Goal: Task Accomplishment & Management: Complete application form

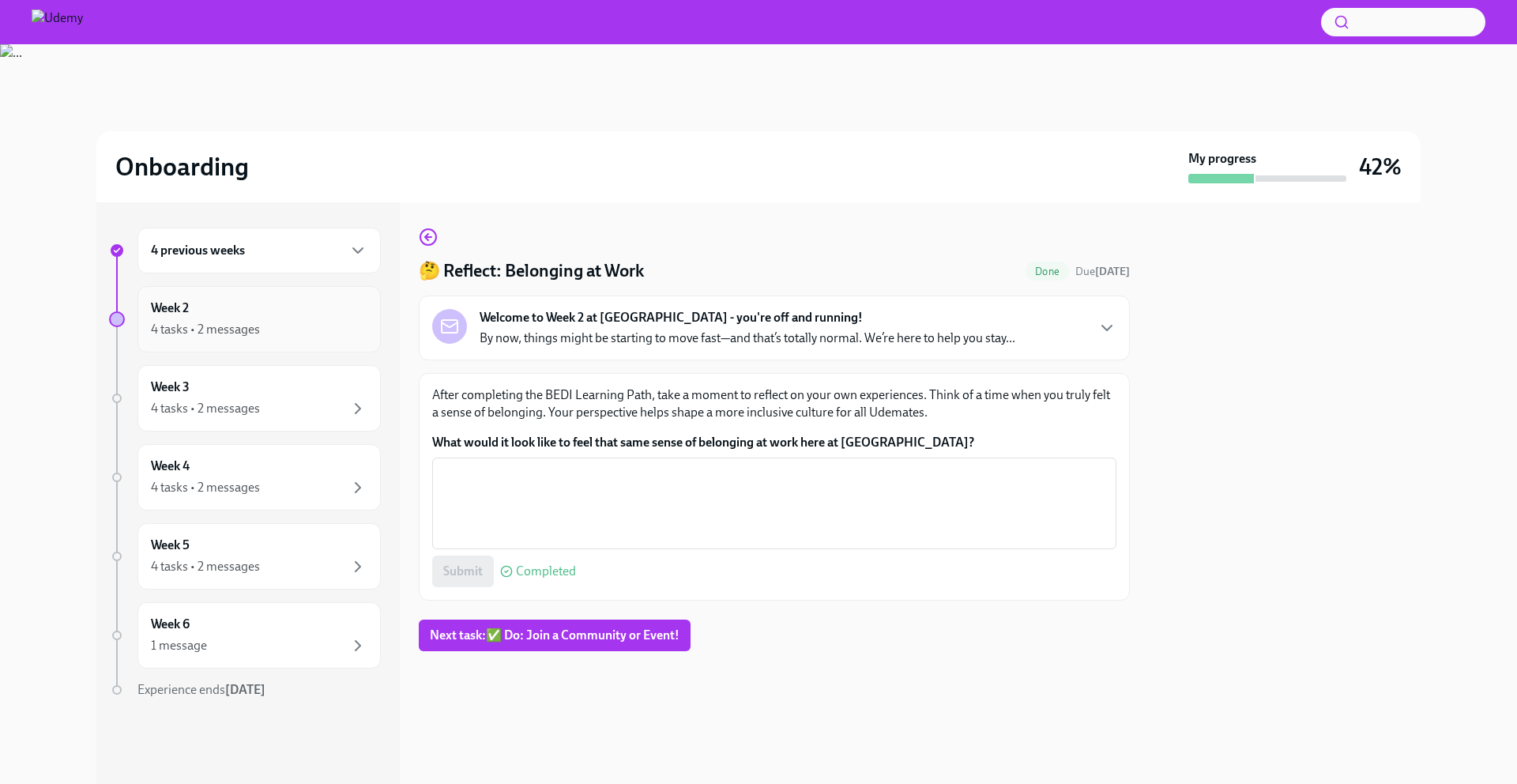
click at [332, 301] on div "Week 2 4 tasks • 2 messages" at bounding box center [259, 319] width 216 height 40
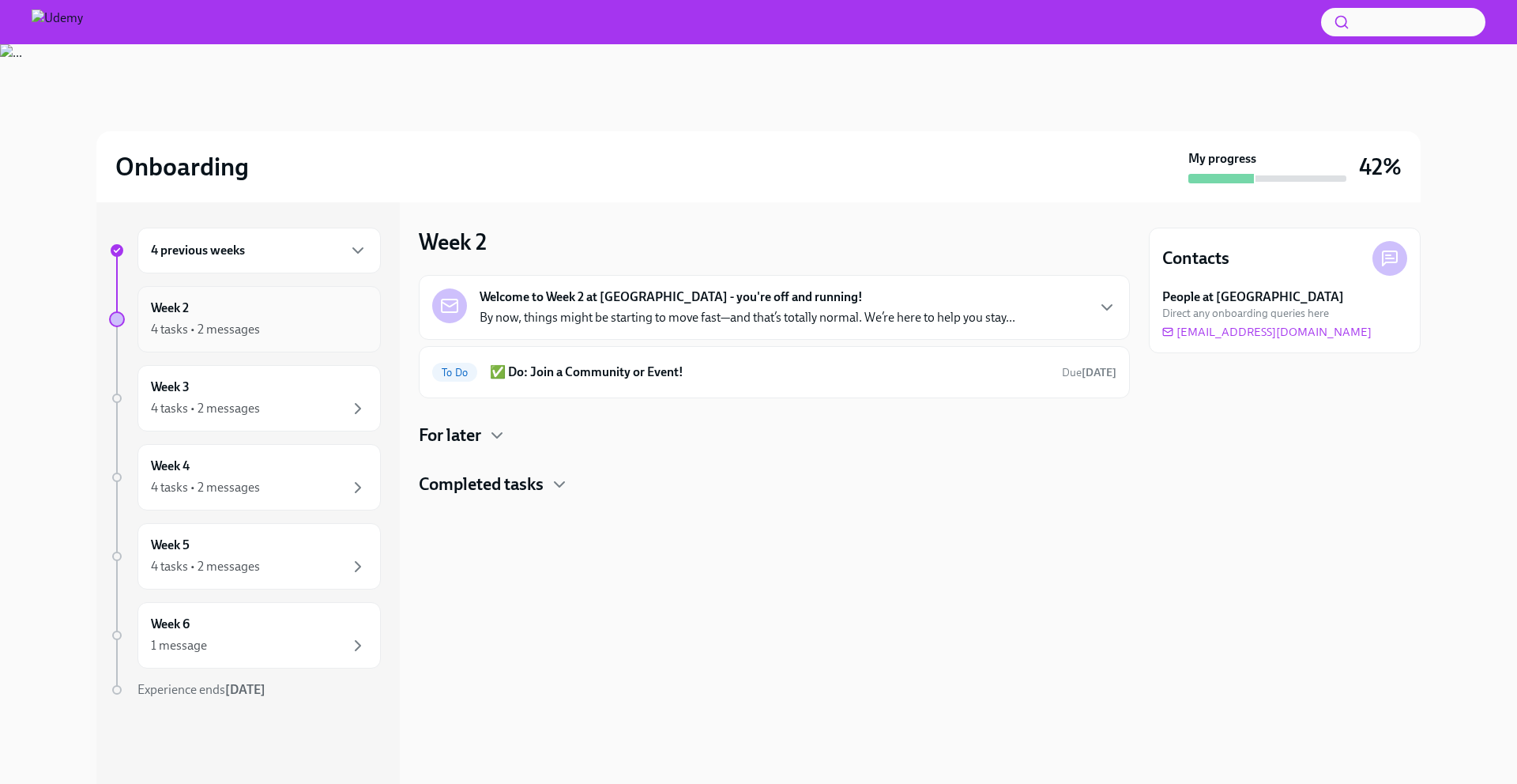
click at [285, 317] on div "Week 2 4 tasks • 2 messages" at bounding box center [259, 319] width 216 height 40
click at [303, 253] on div "4 previous weeks" at bounding box center [259, 250] width 216 height 19
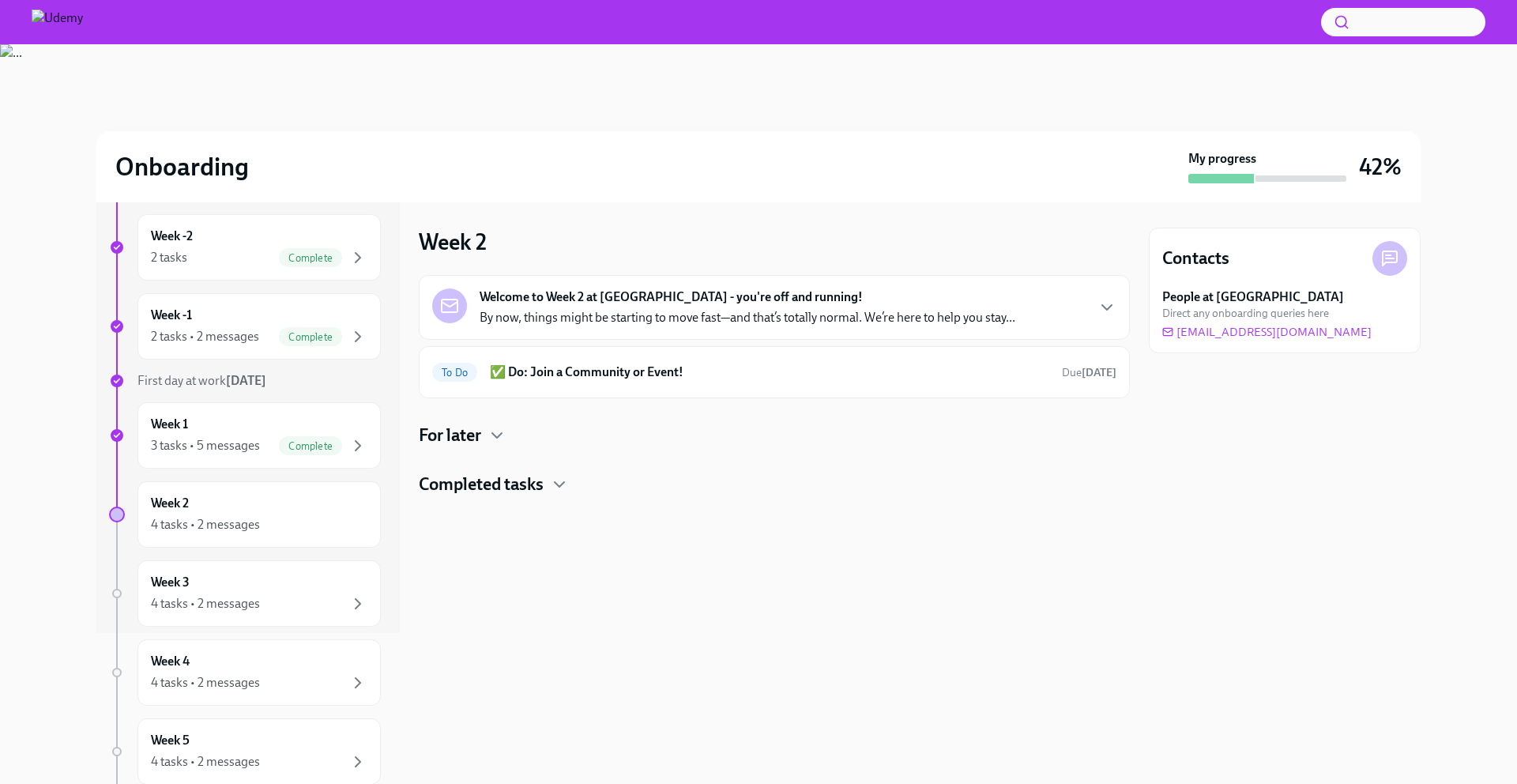
scroll to position [167, 0]
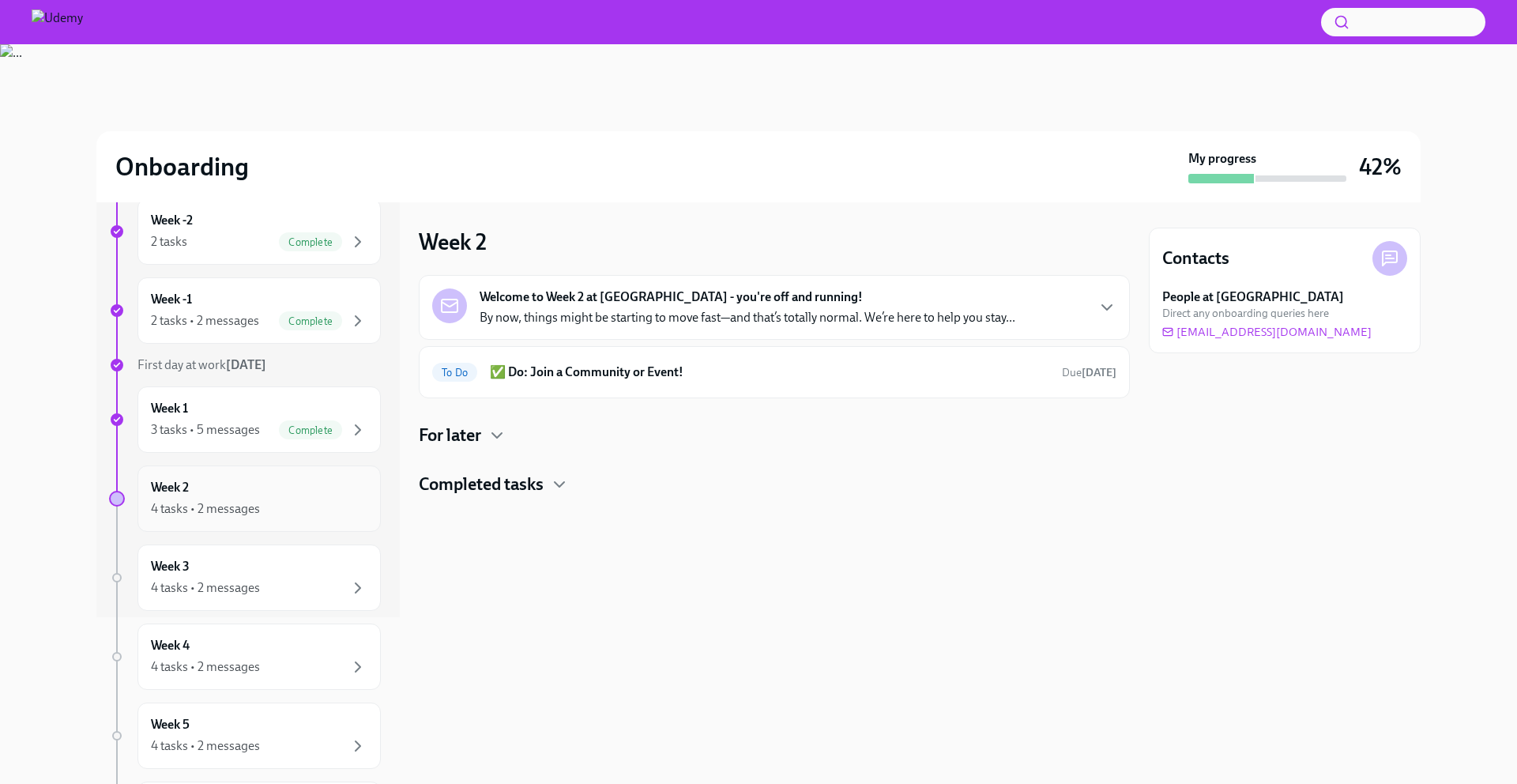
click at [288, 501] on div "4 tasks • 2 messages" at bounding box center [259, 509] width 216 height 19
click at [158, 510] on div "4 tasks • 2 messages" at bounding box center [205, 509] width 109 height 18
click at [514, 451] on div "Welcome to Week 2 at Udemy - you're off and running! By now, things might be st…" at bounding box center [774, 386] width 711 height 221
click at [496, 436] on icon "button" at bounding box center [497, 435] width 19 height 19
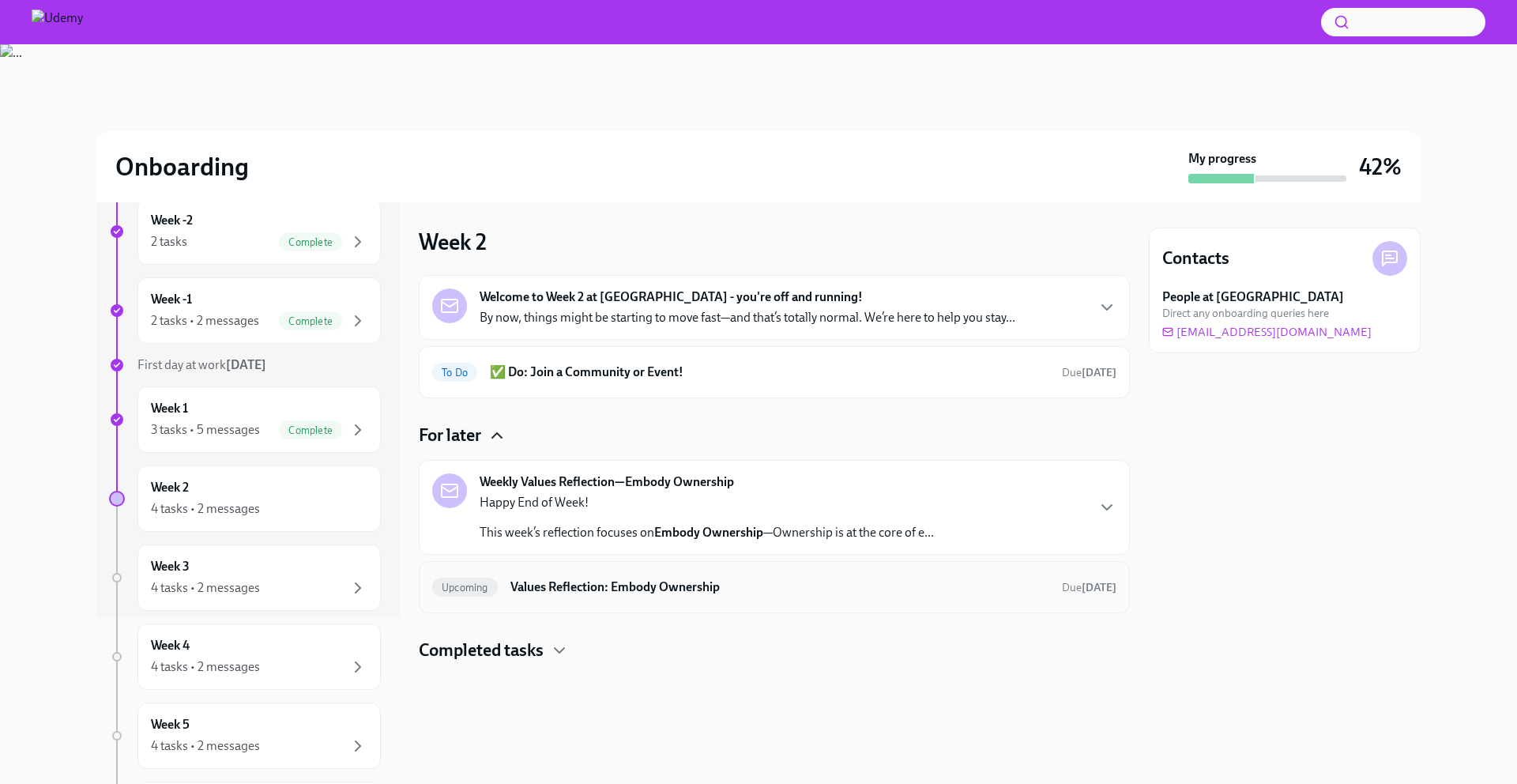
click at [620, 579] on h6 "Values Reflection: Embody Ownership" at bounding box center [780, 587] width 539 height 18
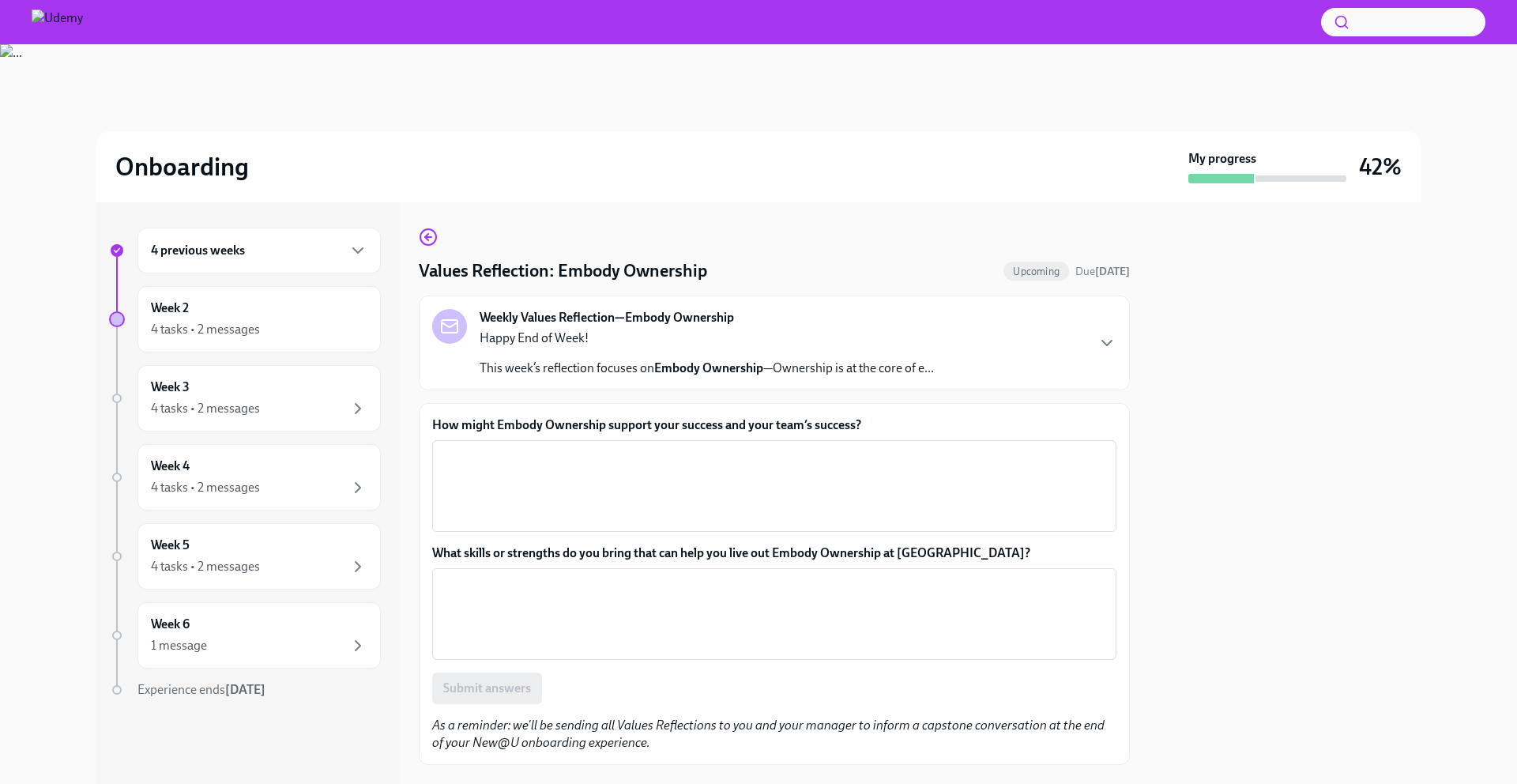
scroll to position [31, 0]
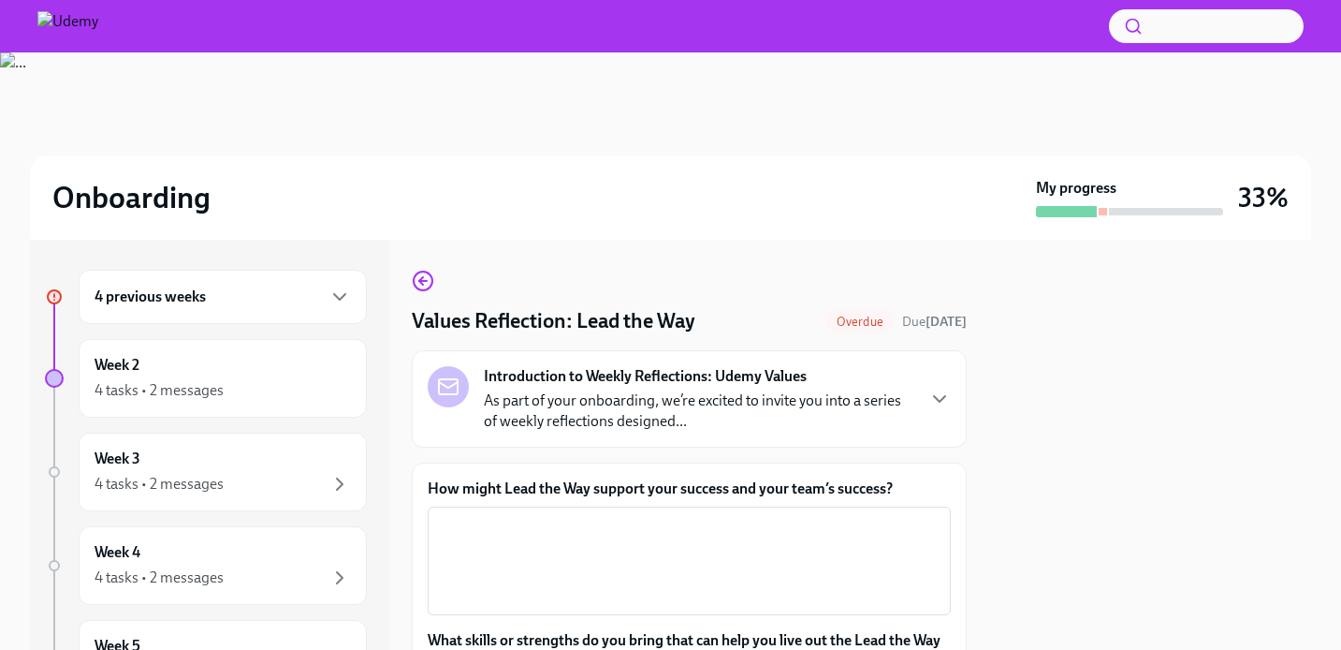
click at [709, 386] on strong "Introduction to Weekly Reflections: Udemy Values" at bounding box center [645, 376] width 323 height 21
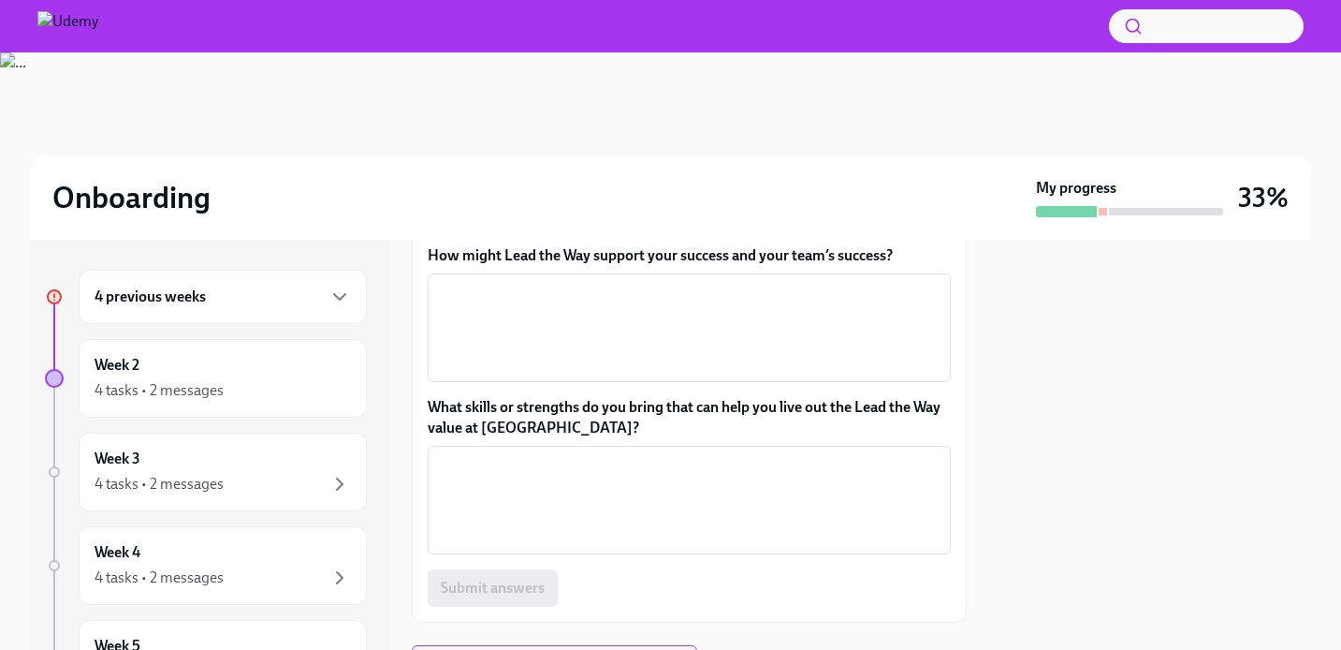
scroll to position [651, 0]
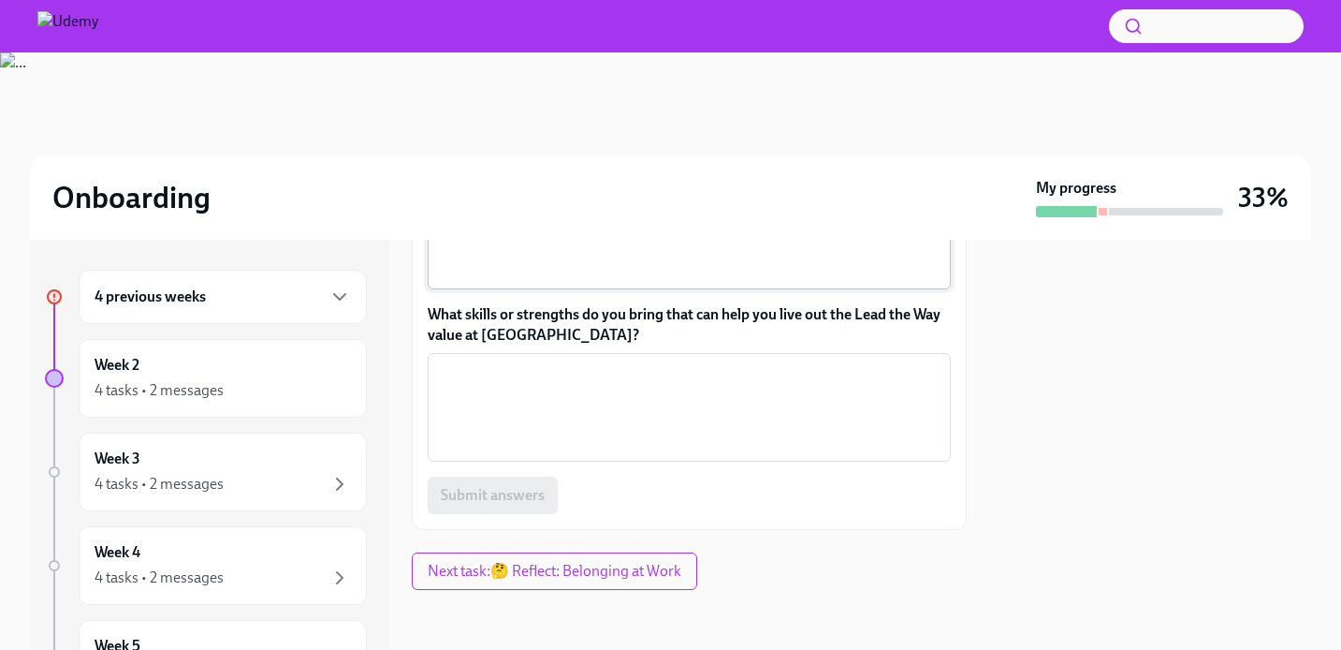
click at [584, 280] on textarea "How might Lead the Way support your success and your team’s success?" at bounding box center [689, 235] width 501 height 90
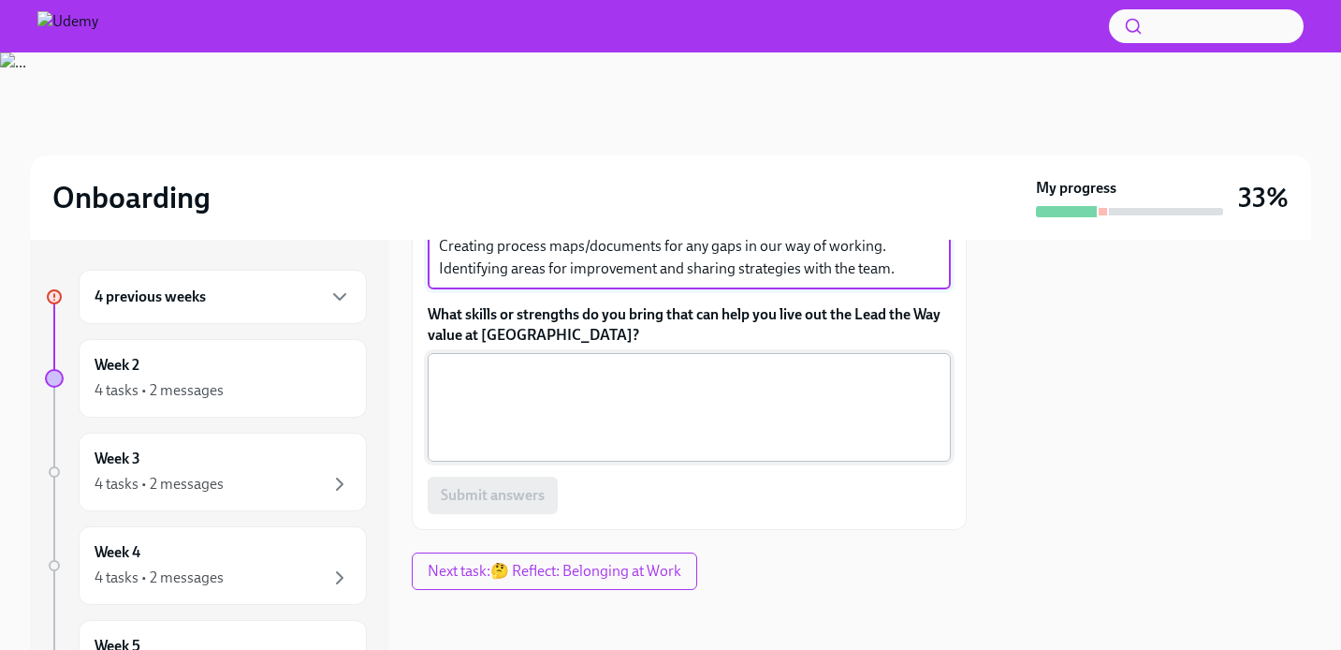
type textarea "Sharing learnings and knowledge with our team in team meetings, slack and 1:1 c…"
click at [657, 452] on textarea "What skills or strengths do you bring that can help you live out the Lead the W…" at bounding box center [689, 407] width 501 height 90
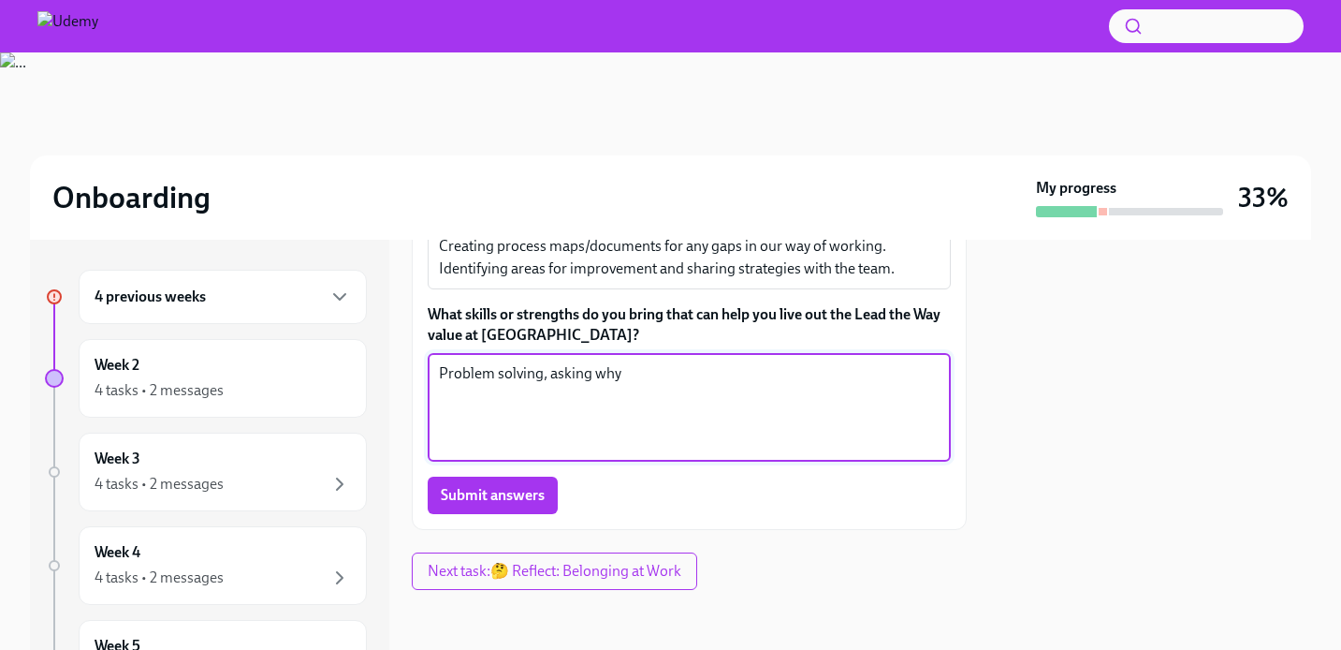
drag, startPoint x: 641, startPoint y: 477, endPoint x: 551, endPoint y: 478, distance: 89.9
click at [551, 452] on textarea "Problem solving, asking why" at bounding box center [689, 407] width 501 height 90
click at [437, 461] on div "Problem solving, efficiency, x ​" at bounding box center [689, 407] width 523 height 109
click at [441, 452] on textarea "Problem solving, efficiency." at bounding box center [689, 407] width 501 height 90
click at [683, 452] on textarea "Skills: Problem solving, efficiency." at bounding box center [689, 407] width 501 height 90
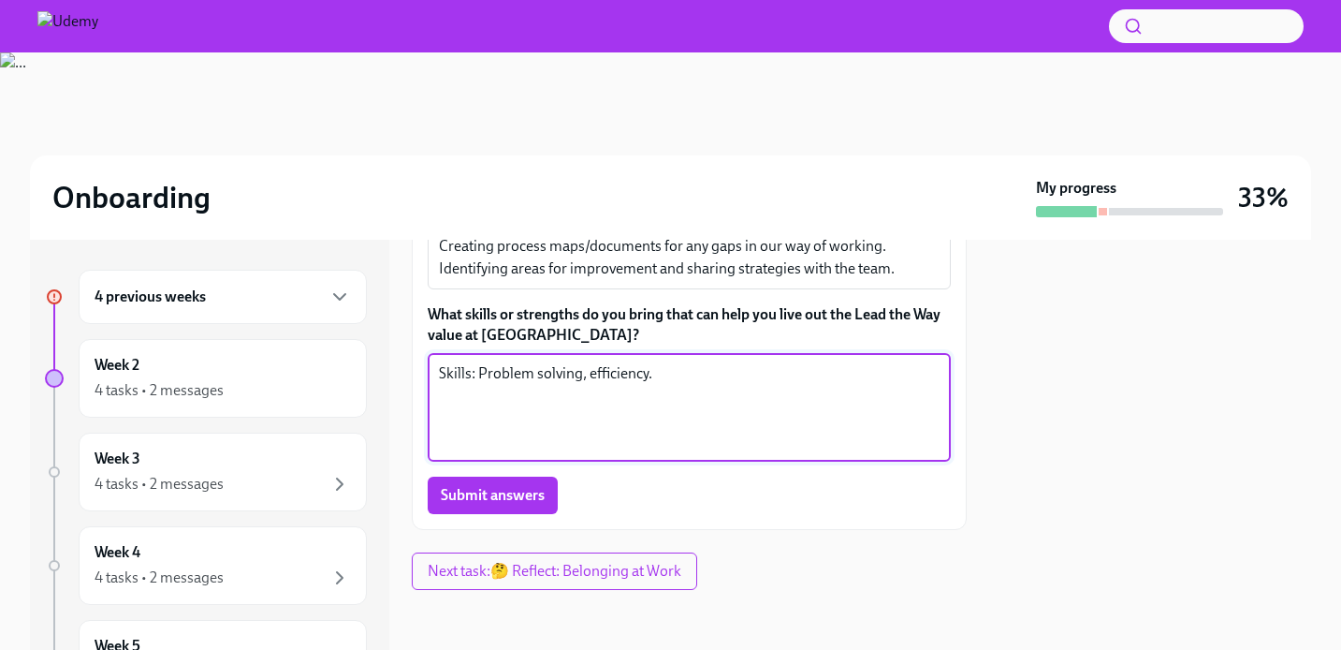
drag, startPoint x: 684, startPoint y: 480, endPoint x: 663, endPoint y: 480, distance: 21.5
click at [663, 452] on textarea "Skills: Problem solving, efficiency." at bounding box center [689, 407] width 501 height 90
type textarea "Skills: Problem solving, efficiency, organisation. Strengths: 10 years experien…"
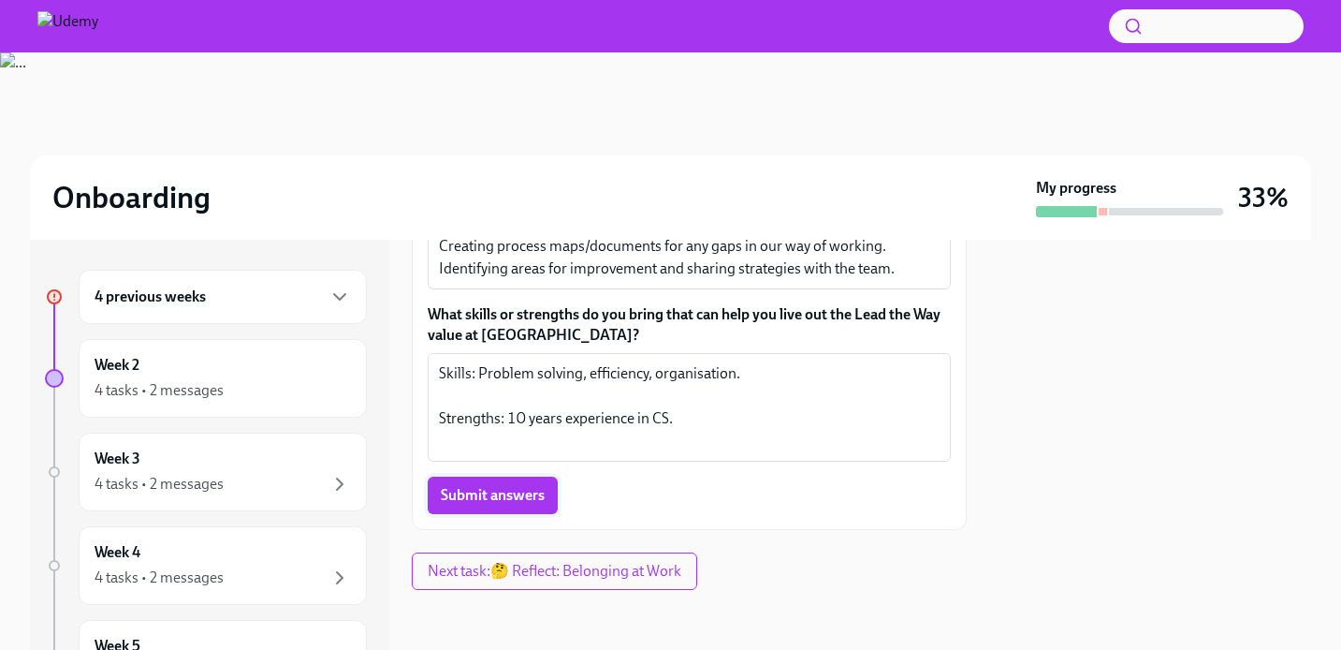
click at [503, 488] on span "Submit answers" at bounding box center [493, 495] width 104 height 19
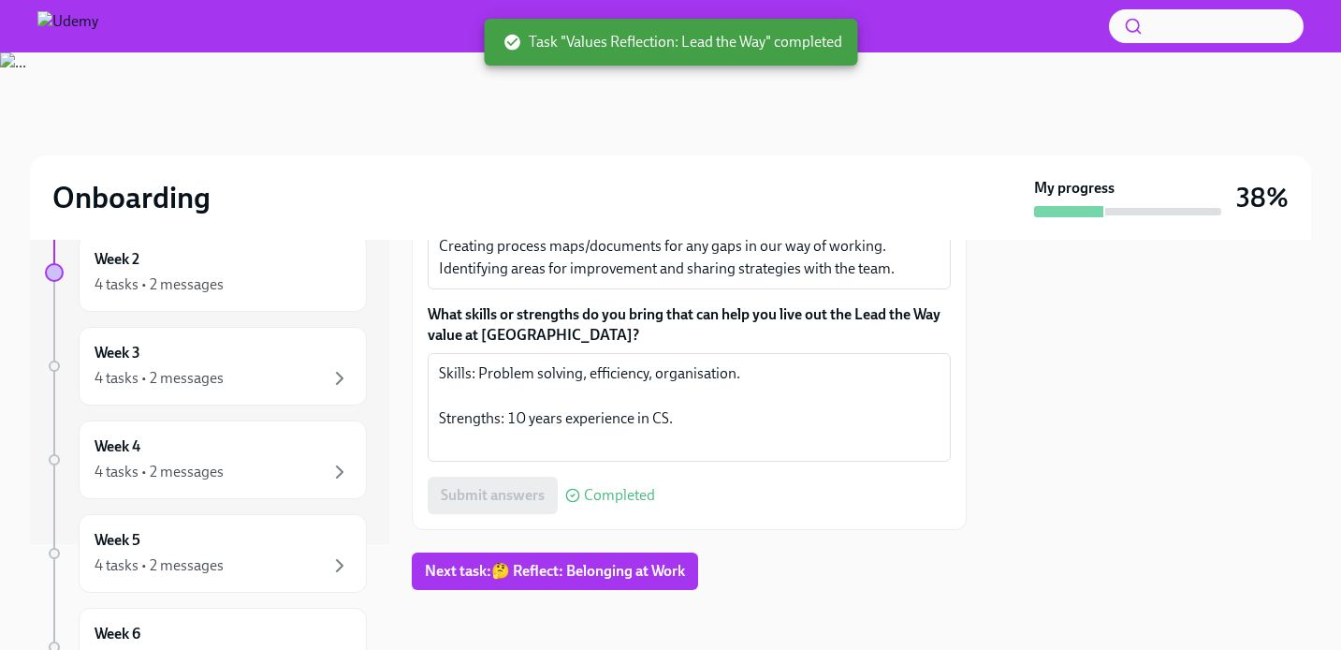
scroll to position [127, 0]
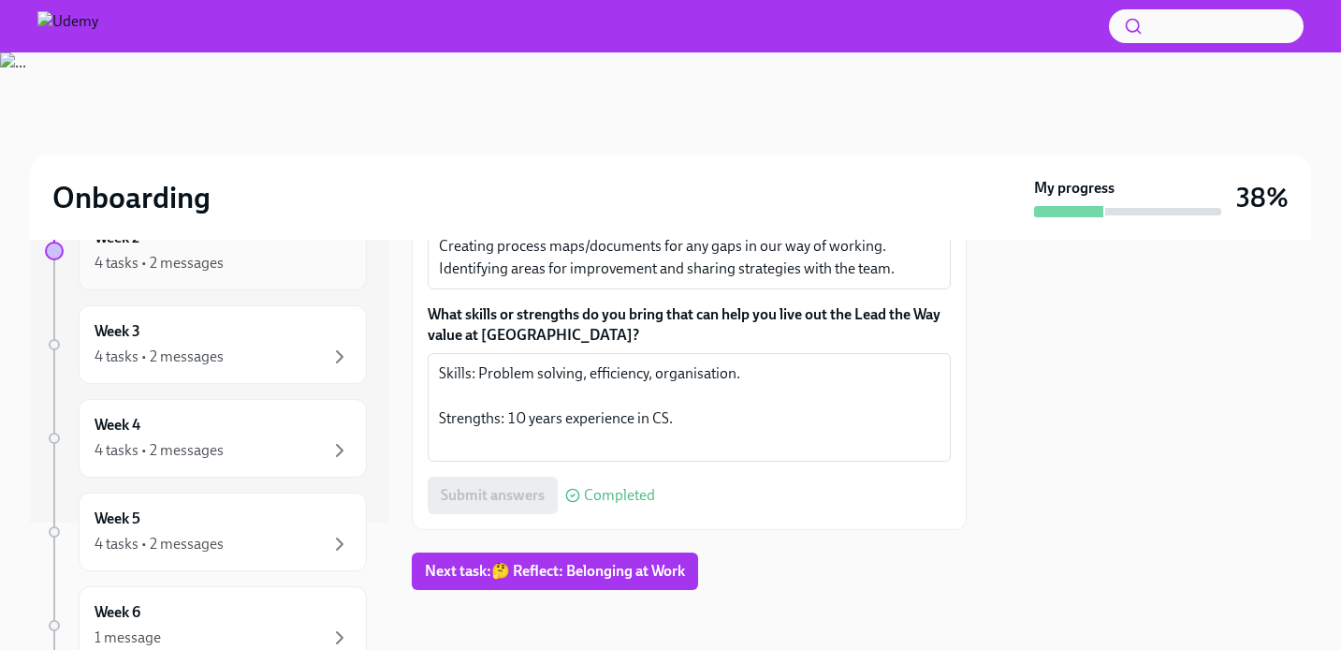
click at [223, 257] on div "4 tasks • 2 messages" at bounding box center [223, 263] width 256 height 22
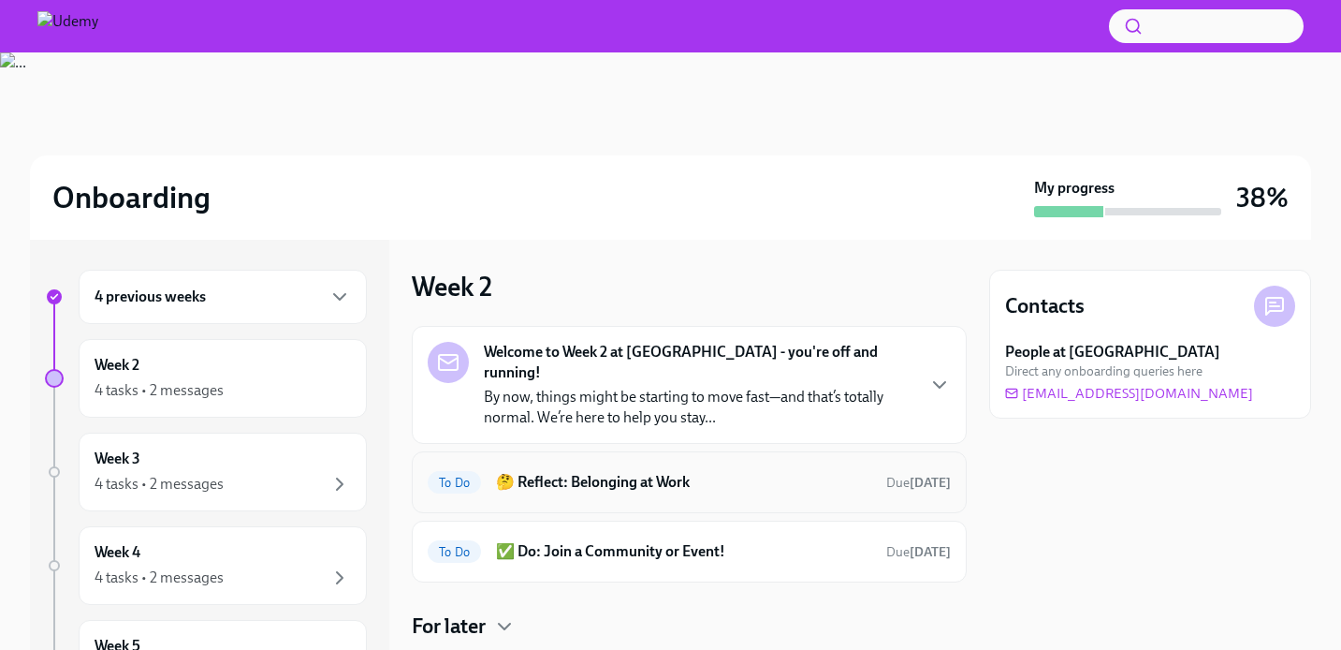
click at [612, 472] on h6 "🤔 Reflect: Belonging at Work" at bounding box center [683, 482] width 375 height 21
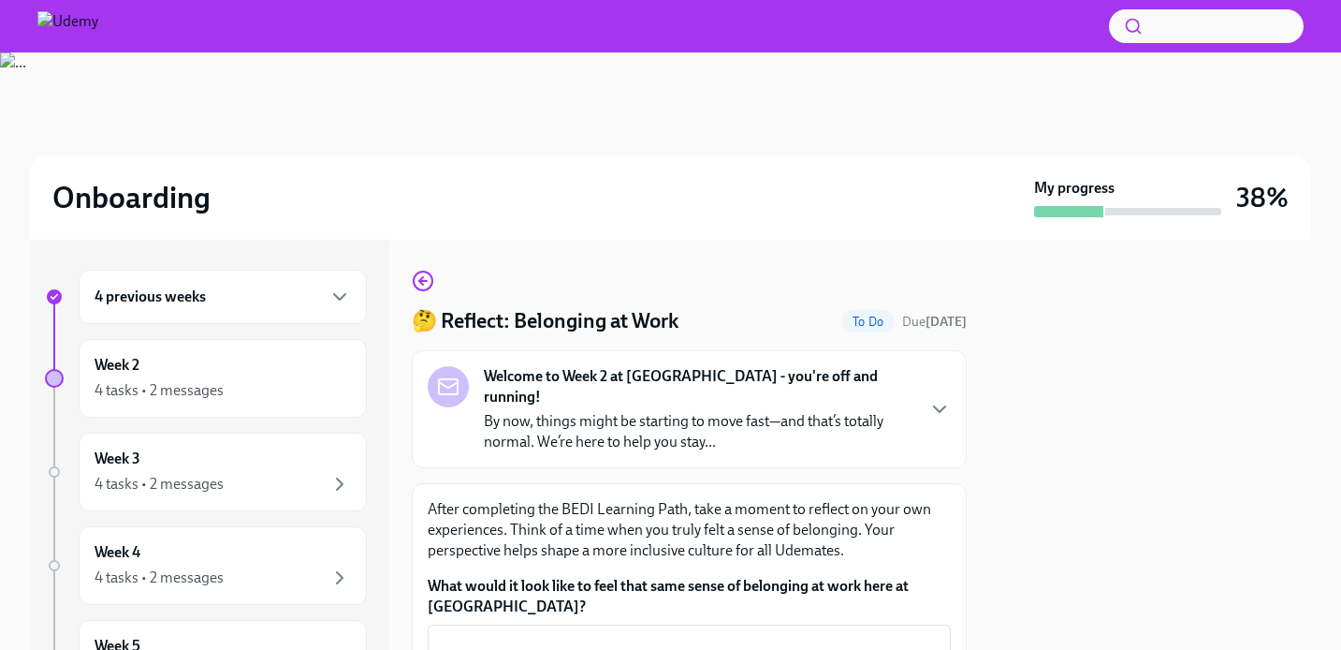
scroll to position [243, 0]
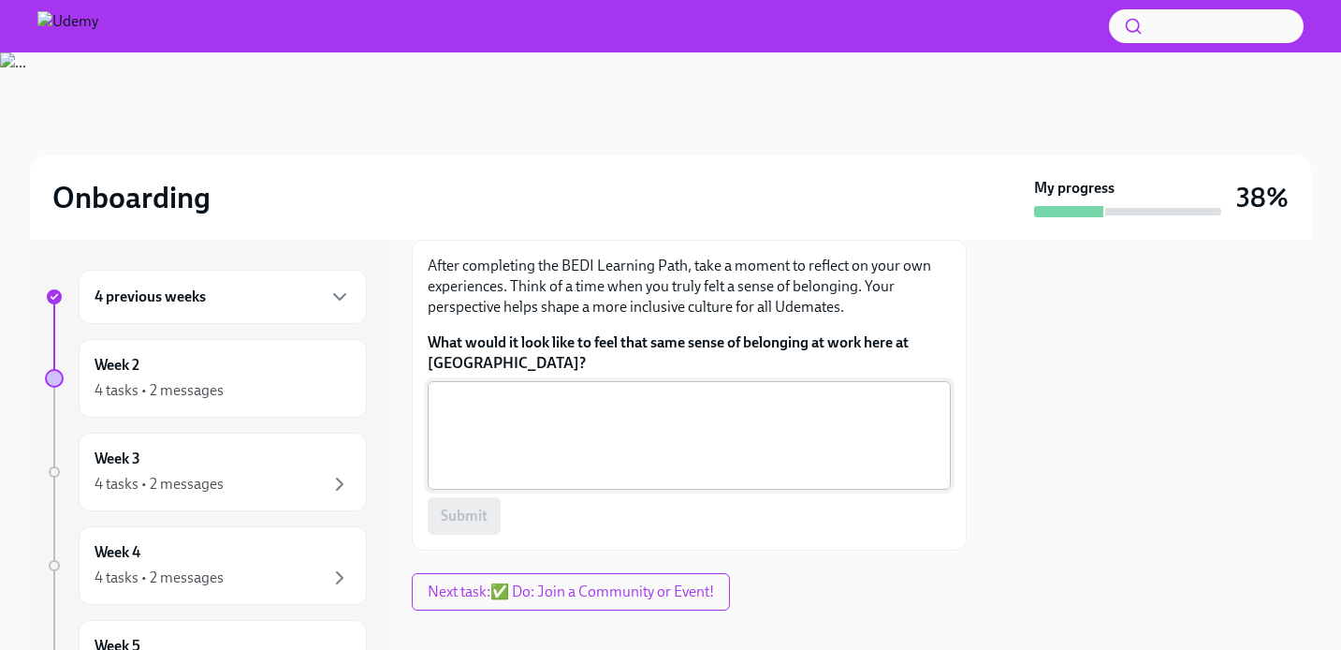
click at [584, 401] on textarea "What would it look like to feel that same sense of belonging at work here at [G…" at bounding box center [689, 435] width 501 height 90
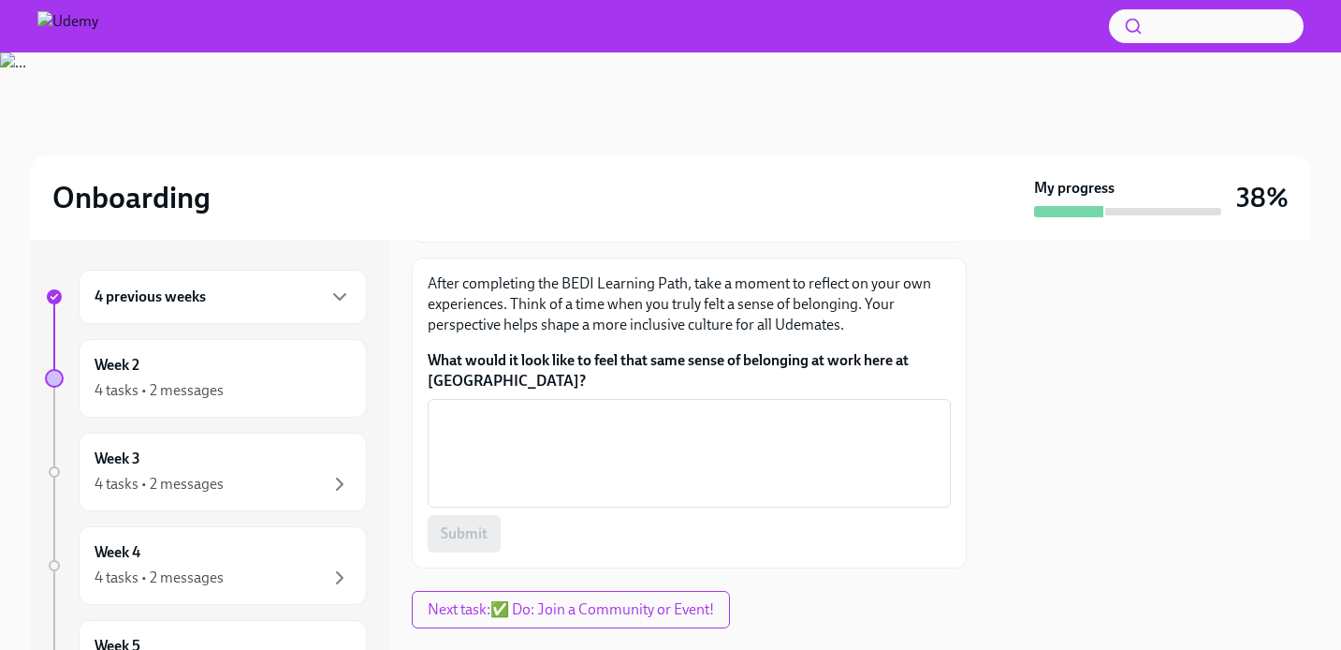
scroll to position [224, 0]
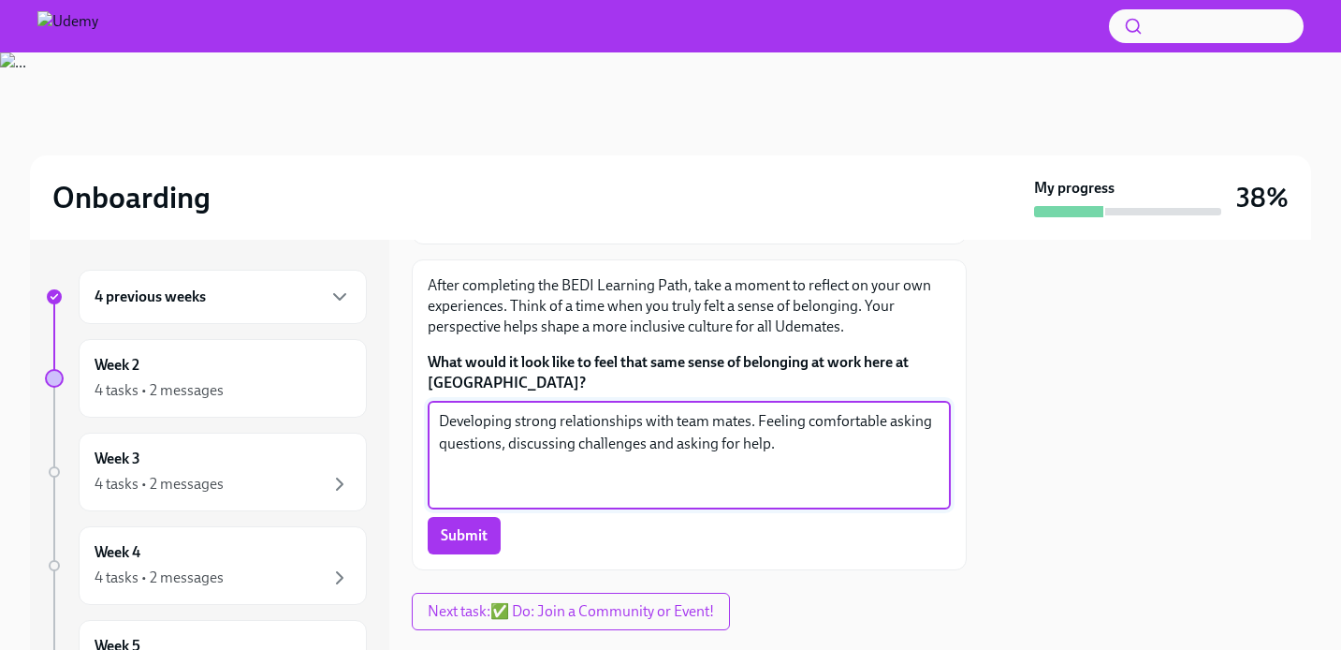
type textarea "Developing strong relationships with team mates. Feeling comfortable asking que…"
click at [466, 526] on span "Submit" at bounding box center [464, 535] width 47 height 19
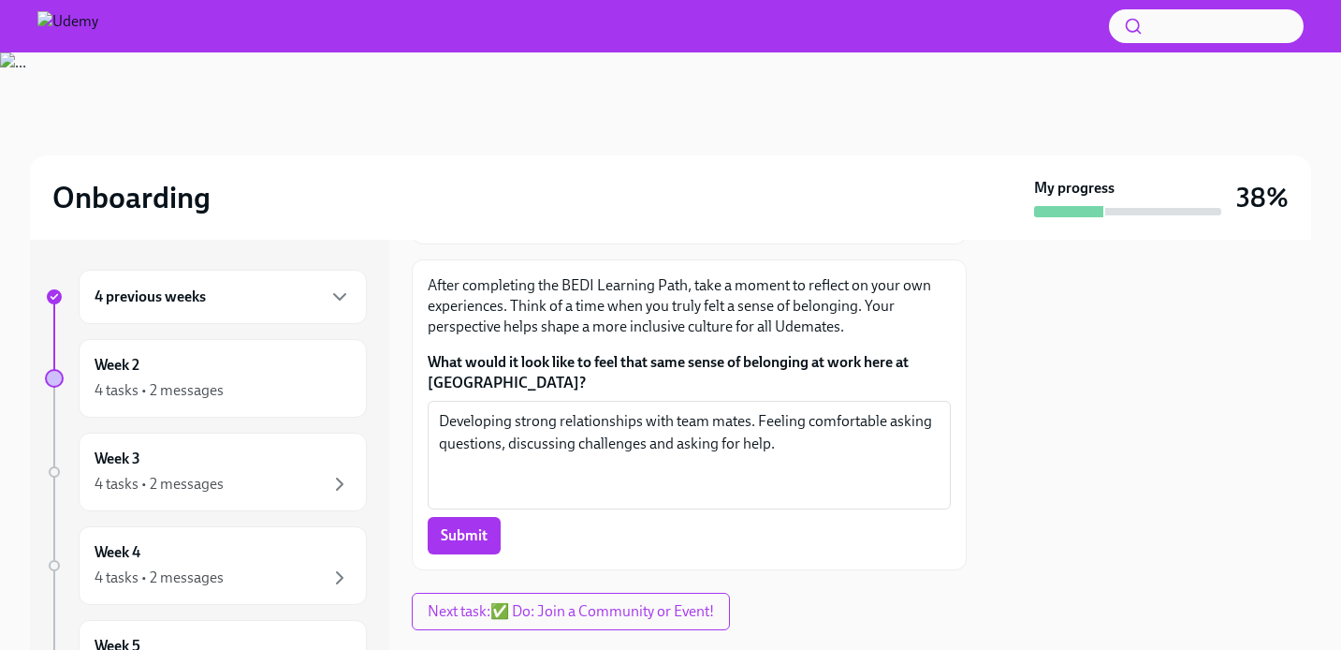
scroll to position [243, 0]
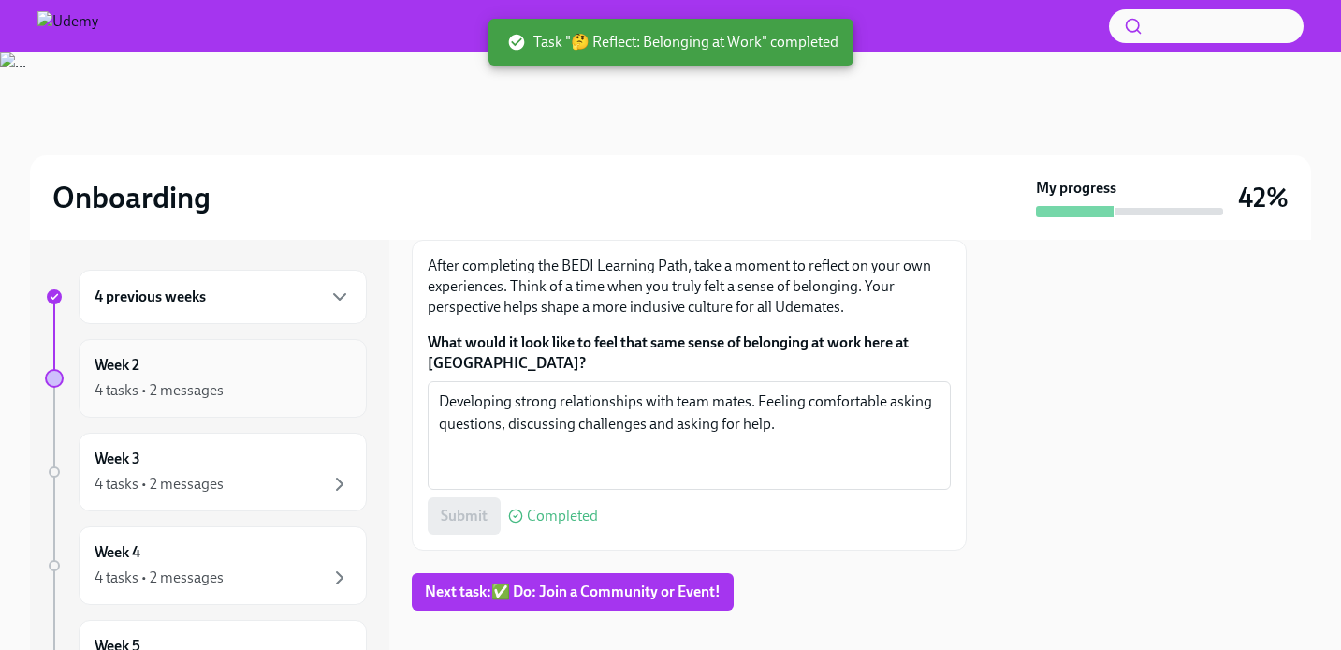
click at [301, 372] on div "Week 2 4 tasks • 2 messages" at bounding box center [223, 378] width 256 height 47
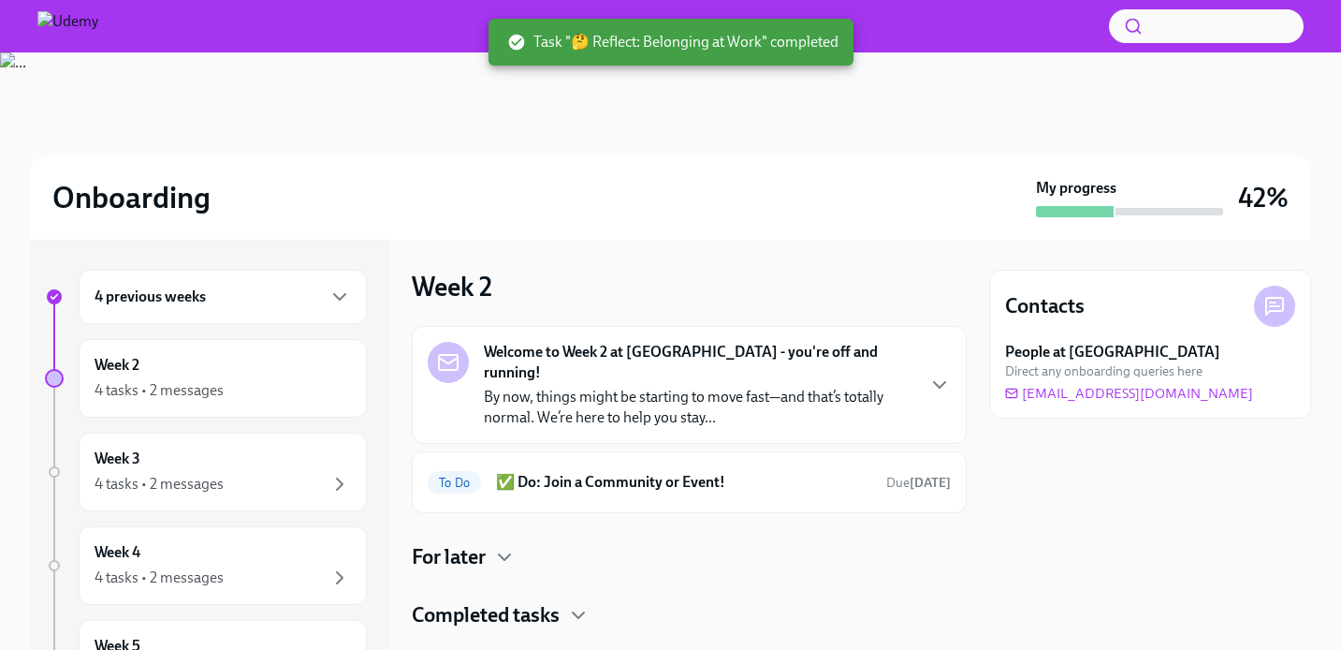
scroll to position [19, 0]
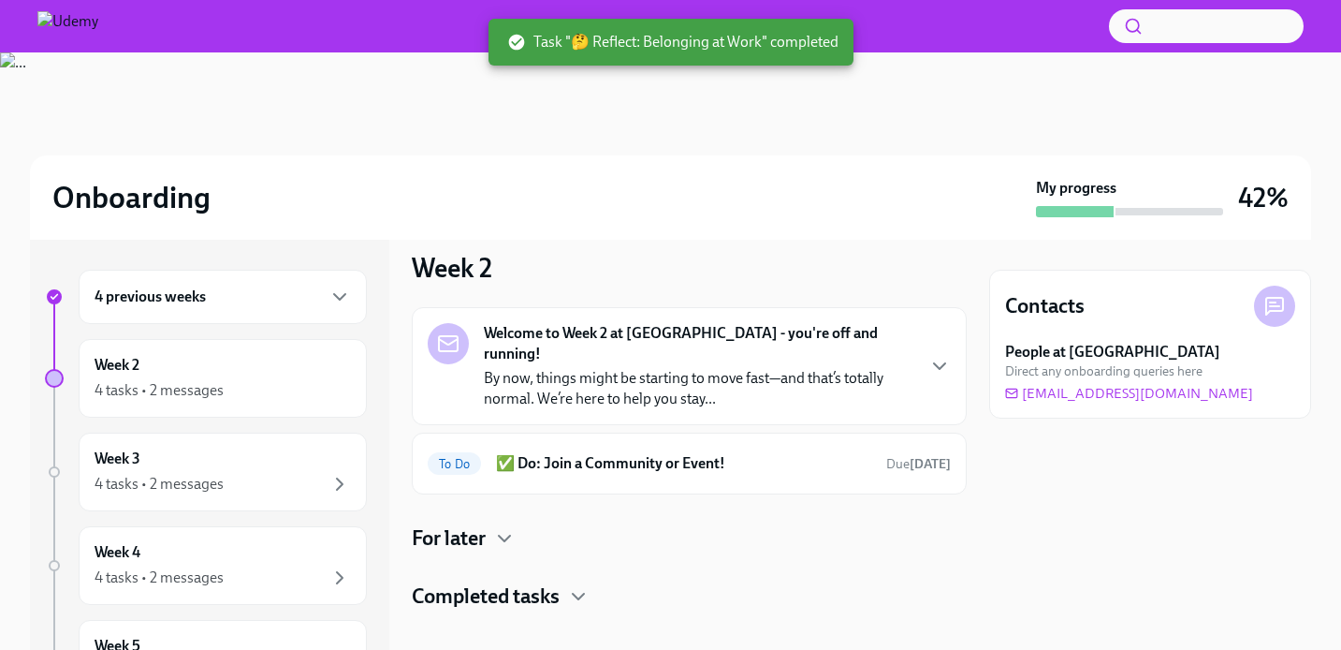
click at [529, 524] on div "For later" at bounding box center [689, 538] width 555 height 28
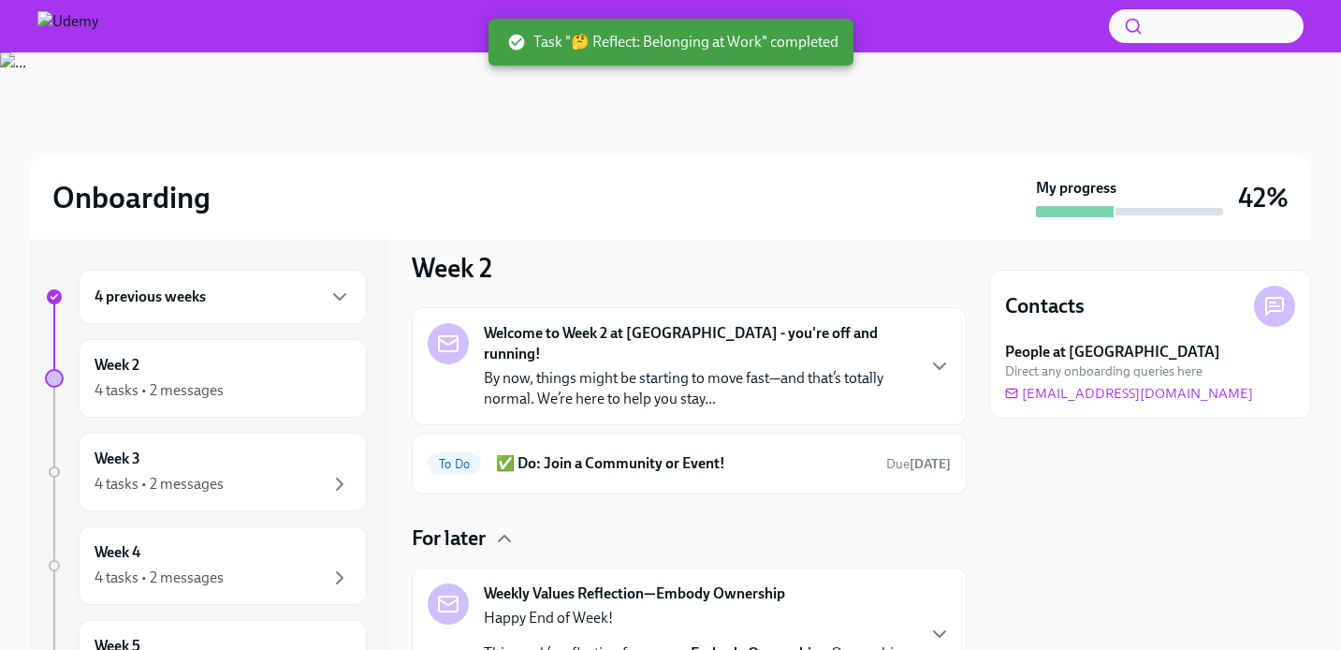
scroll to position [236, 0]
